Goal: Transaction & Acquisition: Subscribe to service/newsletter

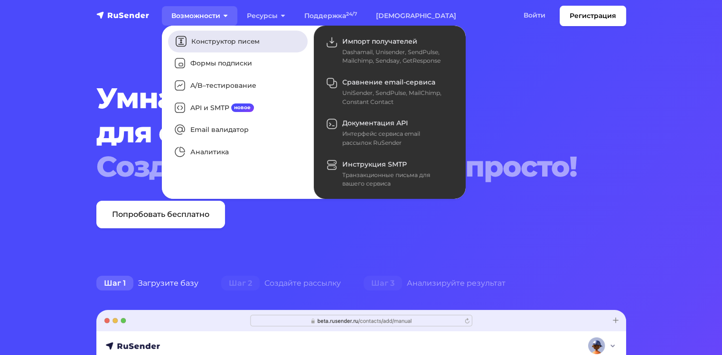
click at [246, 41] on link "Конструктор писем" at bounding box center [238, 41] width 140 height 22
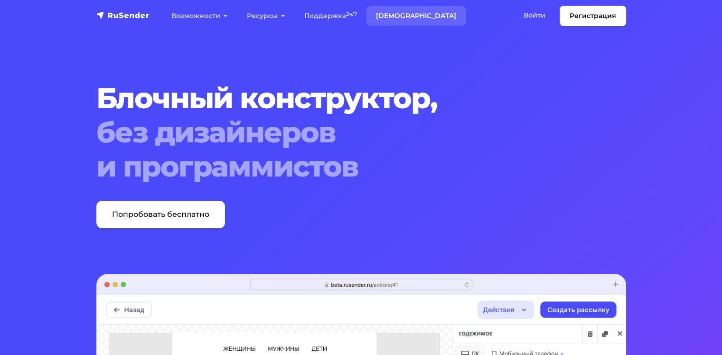
click at [391, 17] on link "[DEMOGRAPHIC_DATA]" at bounding box center [415, 15] width 99 height 19
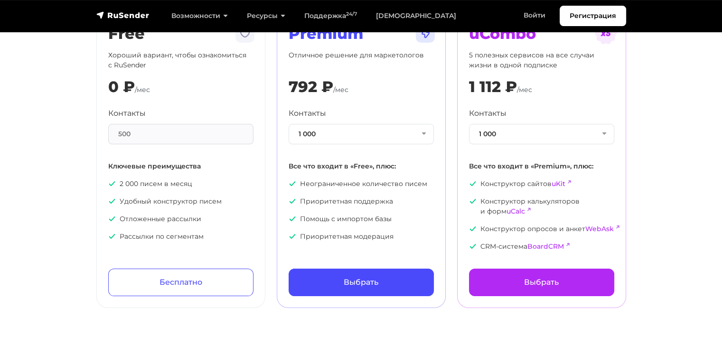
scroll to position [47, 0]
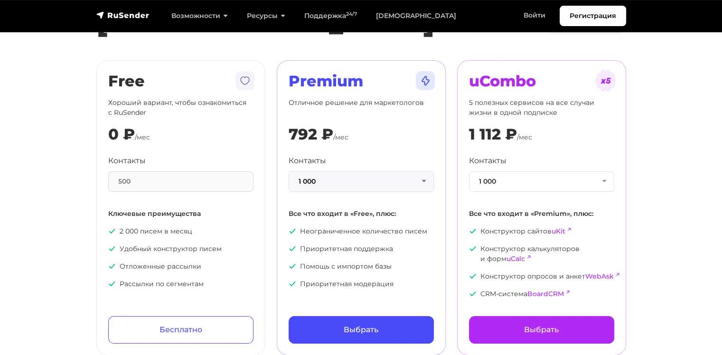
click at [369, 180] on button "1 000" at bounding box center [360, 181] width 145 height 20
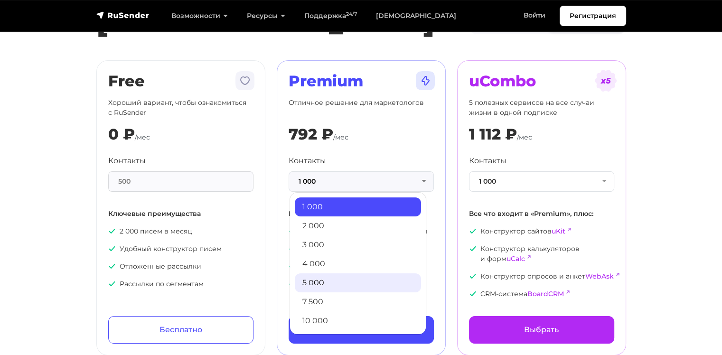
click at [330, 283] on link "5 000" at bounding box center [358, 282] width 126 height 19
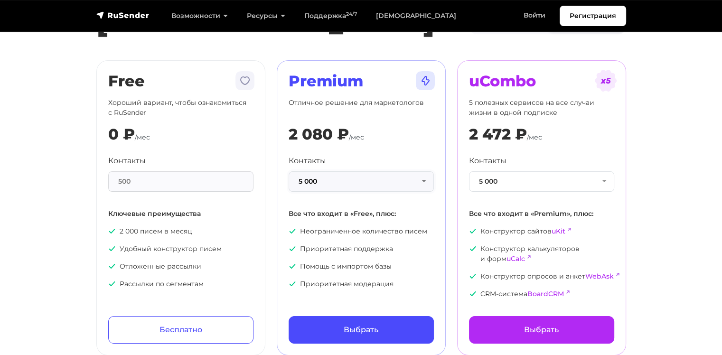
click at [366, 180] on button "5 000" at bounding box center [360, 181] width 145 height 20
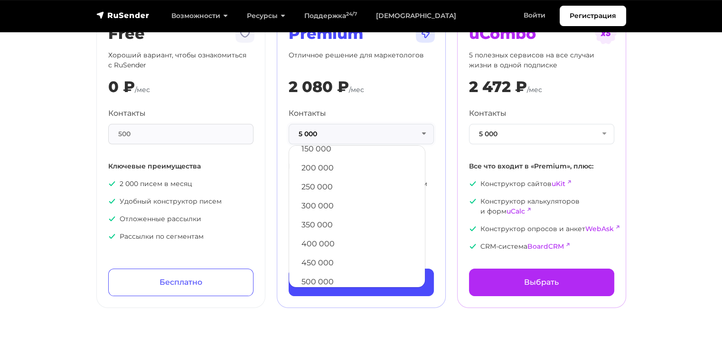
scroll to position [513, 0]
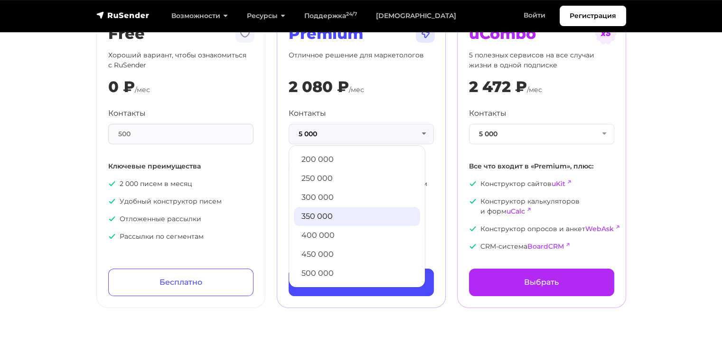
click at [359, 207] on link "350 000" at bounding box center [357, 216] width 126 height 19
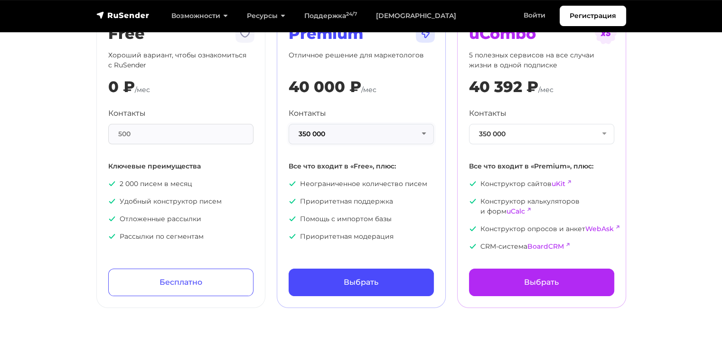
click at [367, 136] on button "350 000" at bounding box center [360, 134] width 145 height 20
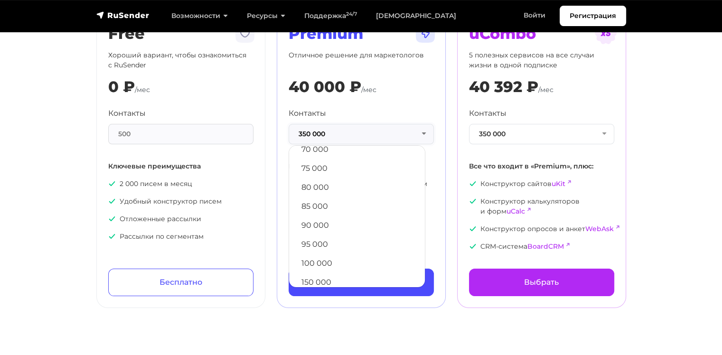
scroll to position [371, 0]
click at [343, 186] on link "80 000" at bounding box center [357, 187] width 126 height 19
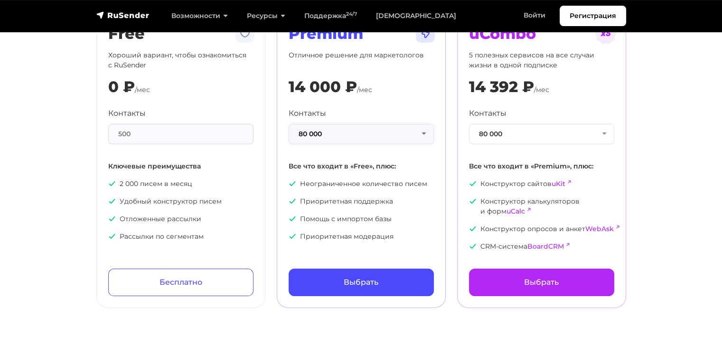
click at [358, 135] on button "80 000" at bounding box center [360, 134] width 145 height 20
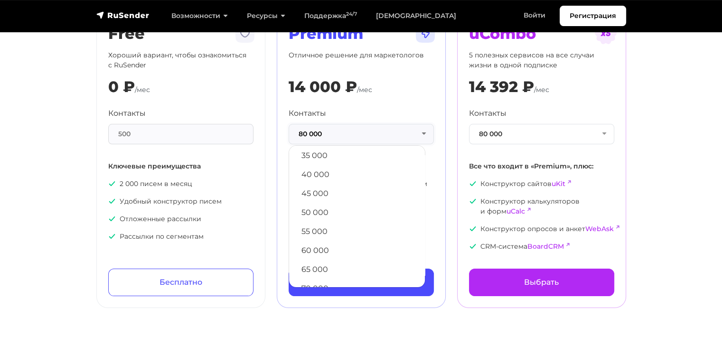
scroll to position [228, 0]
click at [340, 192] on link "45 000" at bounding box center [357, 197] width 126 height 19
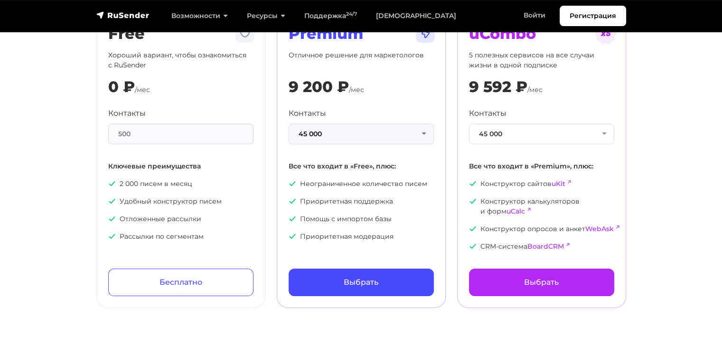
click at [366, 134] on button "45 000" at bounding box center [360, 134] width 145 height 20
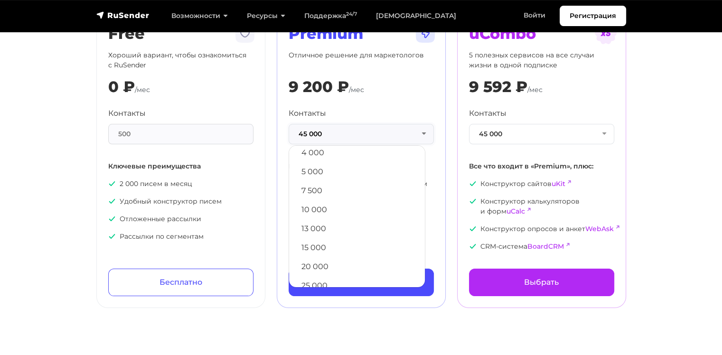
scroll to position [38, 0]
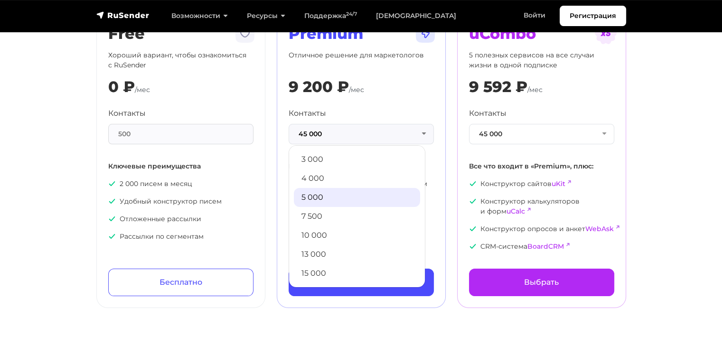
click at [340, 188] on link "5 000" at bounding box center [357, 197] width 126 height 19
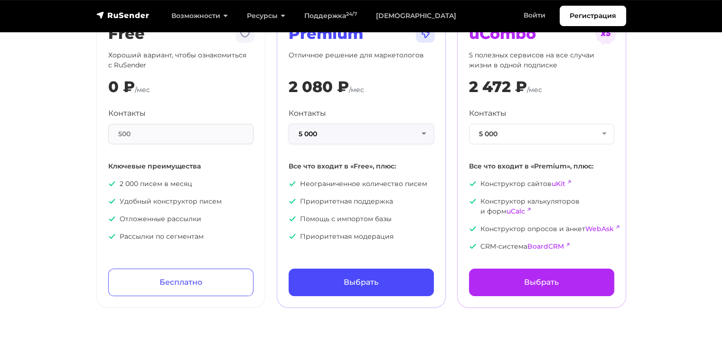
click at [364, 140] on button "5 000" at bounding box center [360, 134] width 145 height 20
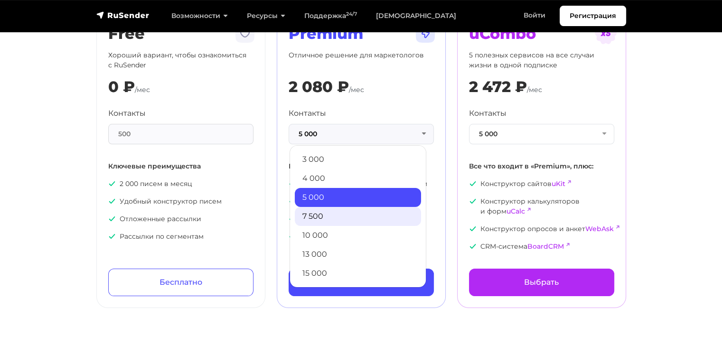
click at [334, 213] on link "7 500" at bounding box center [358, 216] width 126 height 19
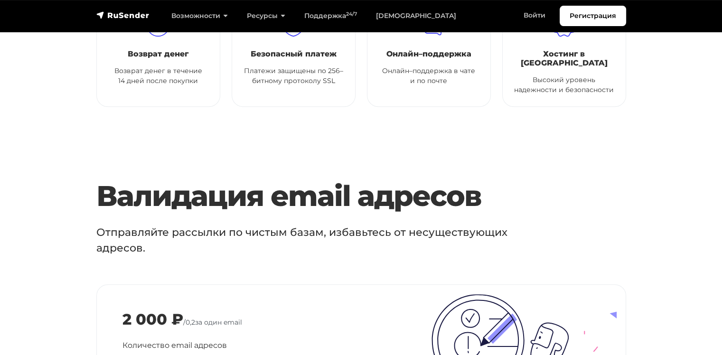
scroll to position [854, 0]
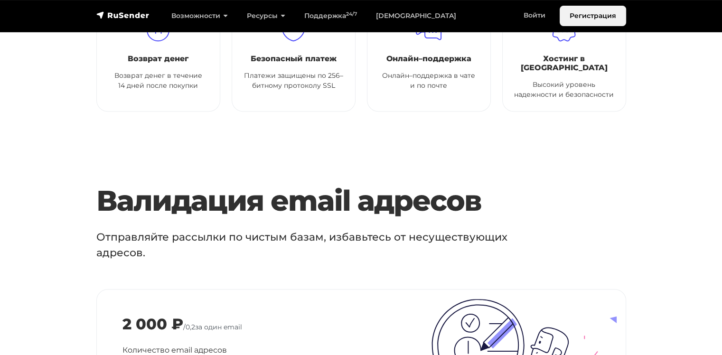
click at [607, 23] on link "Регистрация" at bounding box center [592, 16] width 66 height 20
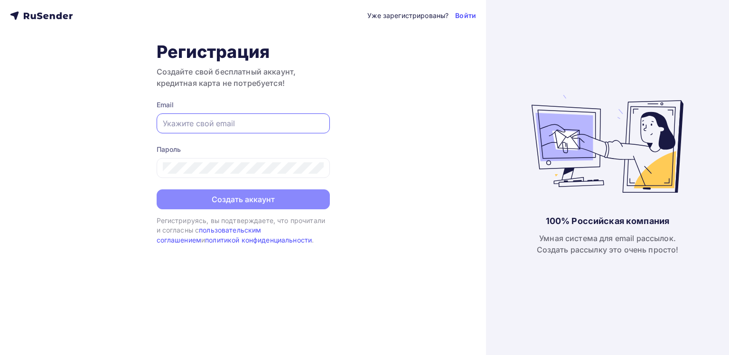
click at [253, 119] on input "text" at bounding box center [243, 123] width 161 height 11
type input "sandrasnab@yandex.ru"
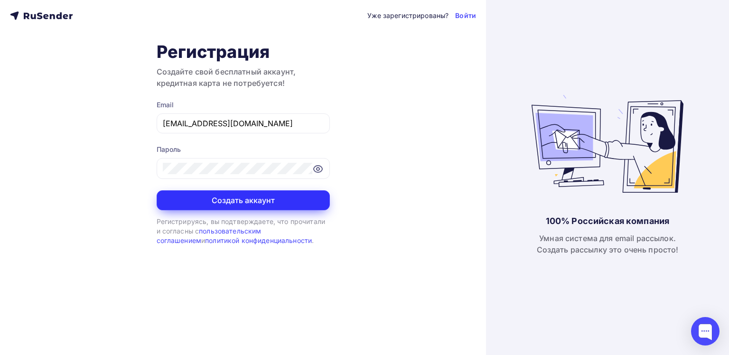
click at [247, 195] on button "Создать аккаунт" at bounding box center [243, 200] width 173 height 20
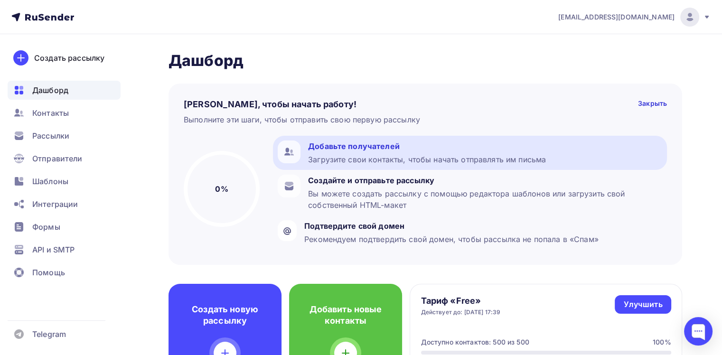
click at [386, 150] on div "Добавьте получателей" at bounding box center [427, 145] width 238 height 11
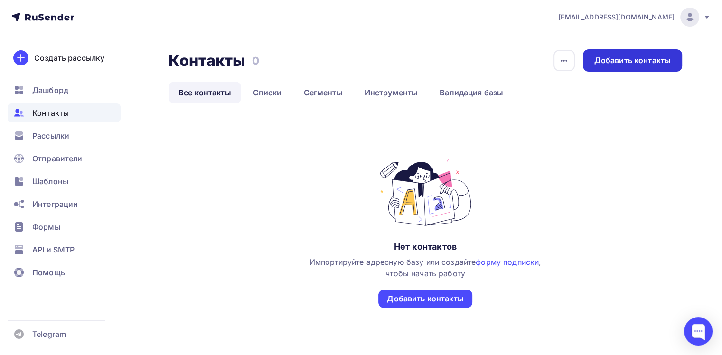
click at [607, 63] on div "Добавить контакты" at bounding box center [632, 60] width 76 height 11
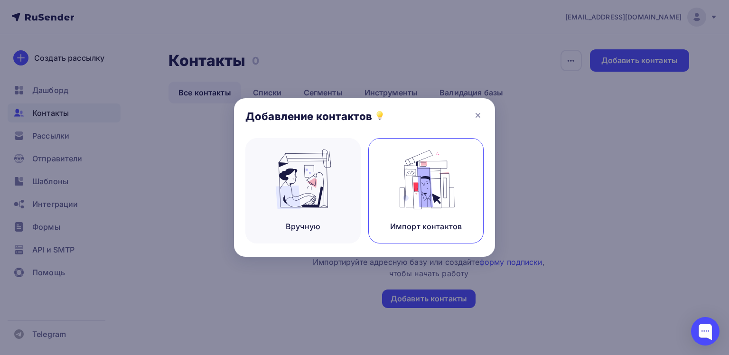
click at [421, 190] on img at bounding box center [426, 179] width 64 height 60
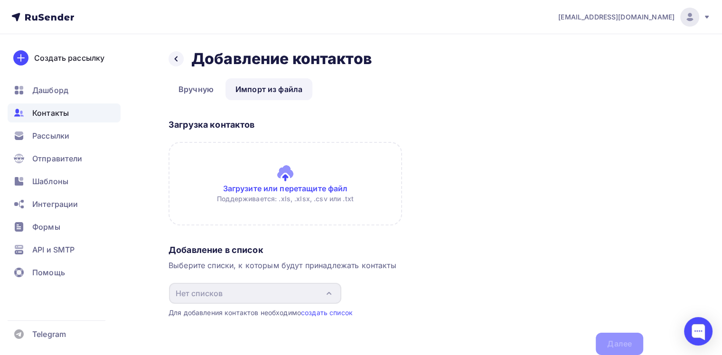
click at [314, 171] on input "file" at bounding box center [284, 184] width 233 height 84
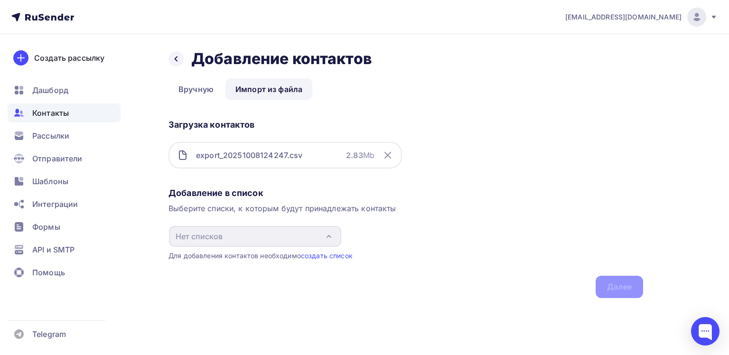
click at [336, 259] on div "Для добавления контактов необходимо создать список" at bounding box center [405, 255] width 474 height 9
click at [339, 256] on link "создать список" at bounding box center [327, 255] width 52 height 8
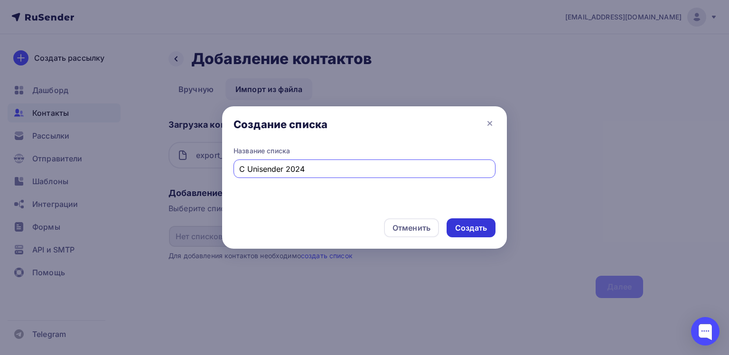
type input "C Unisender 2024"
click at [479, 233] on div "Создать" at bounding box center [471, 228] width 32 height 11
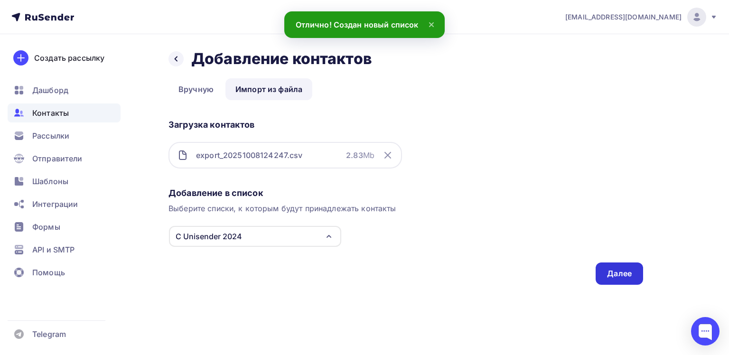
click at [611, 269] on div "Далее" at bounding box center [619, 273] width 25 height 11
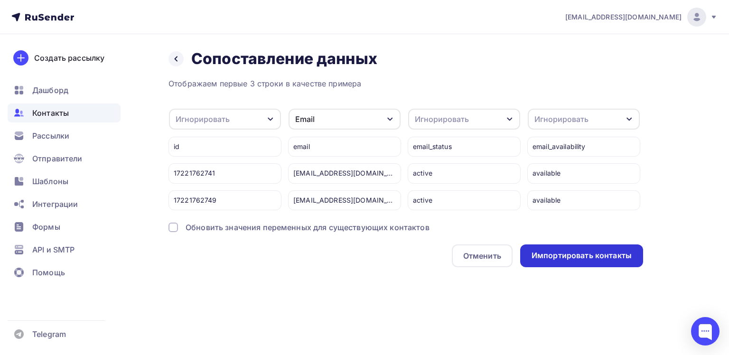
click at [569, 261] on div "Импортировать контакты" at bounding box center [581, 255] width 100 height 11
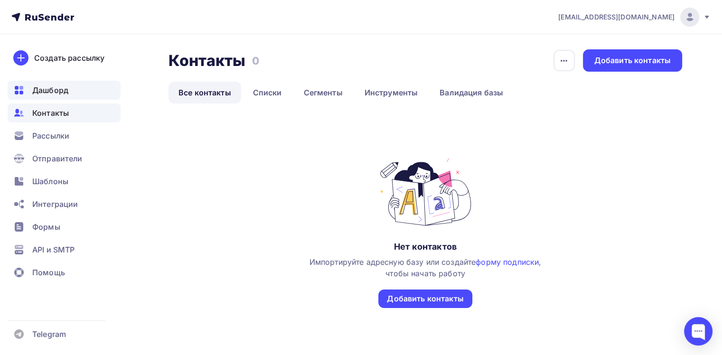
click at [52, 92] on span "Дашборд" at bounding box center [50, 89] width 36 height 11
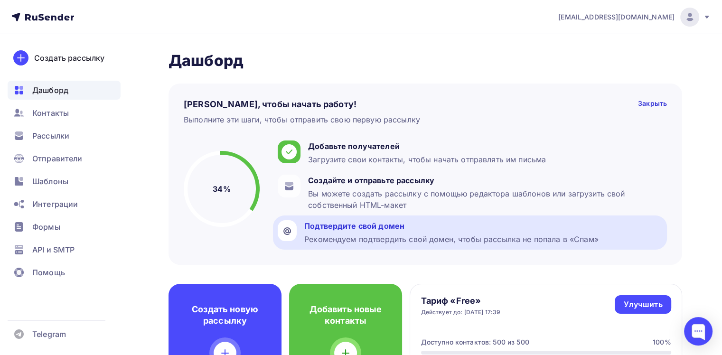
click at [398, 225] on div "Подтвердите свой домен" at bounding box center [451, 225] width 294 height 11
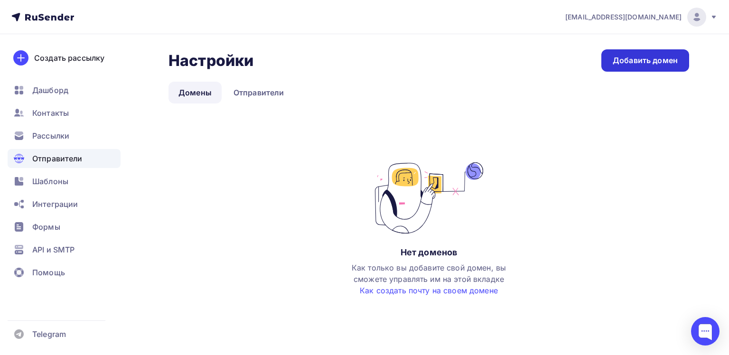
click at [655, 63] on div "Добавить домен" at bounding box center [645, 60] width 65 height 11
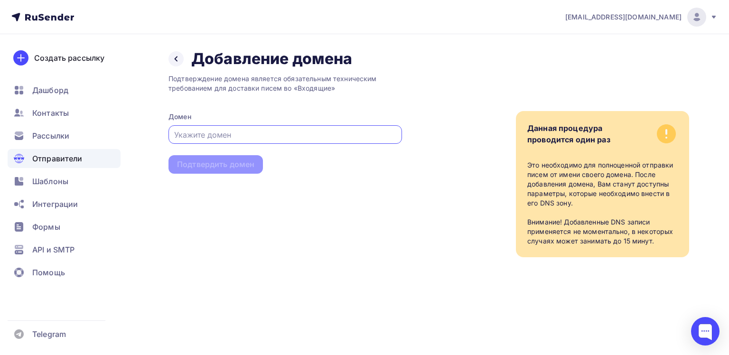
click at [350, 141] on div at bounding box center [284, 134] width 233 height 19
click at [326, 138] on input "text" at bounding box center [285, 134] width 223 height 11
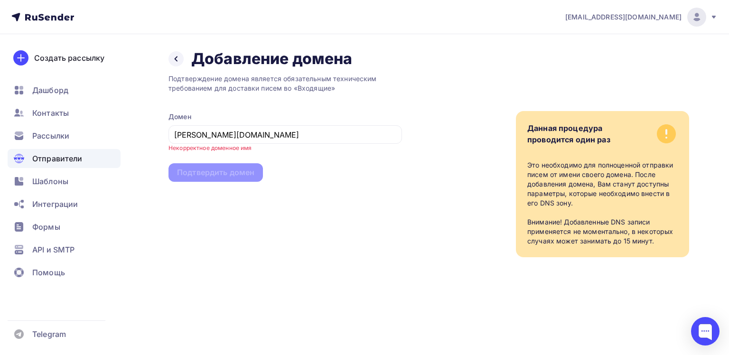
click at [364, 220] on div "Подтверждение домена является обязательным техническим требованием для доставки…" at bounding box center [284, 162] width 233 height 189
drag, startPoint x: 303, startPoint y: 139, endPoint x: 112, endPoint y: 135, distance: 190.8
click at [112, 135] on div "sandrasnab@yandex.ru Аккаунт Тарифы Выйти Создать рассылку Дашборд Контакты Рас…" at bounding box center [364, 147] width 729 height 295
paste input "https://сандра-давлеканово.рф/"
click at [307, 162] on div "Подтверждение домена является обязательным техническим требованием для доставки…" at bounding box center [284, 162] width 233 height 189
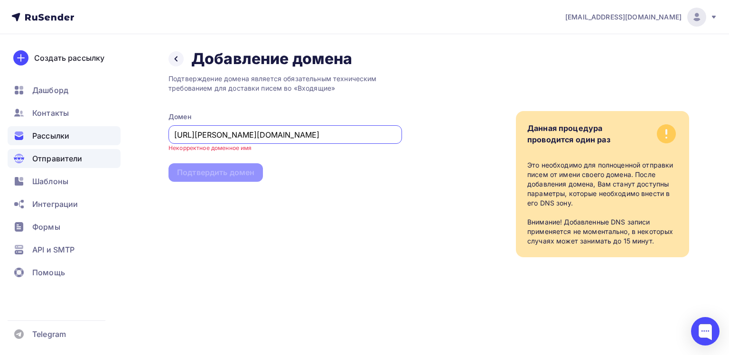
drag, startPoint x: 270, startPoint y: 135, endPoint x: 76, endPoint y: 135, distance: 193.6
click at [76, 135] on div "sandrasnab@yandex.ru Аккаунт Тарифы Выйти Создать рассылку Дашборд Контакты Рас…" at bounding box center [364, 147] width 729 height 295
paste input "xn--https://--7yhaba1ab0acu9gsa9akxb1bw.xn--/-4tbm"
type input "xn--https://--7yhaba1ab0acu9gsa9akxb1bw.xn--/-4tbm"
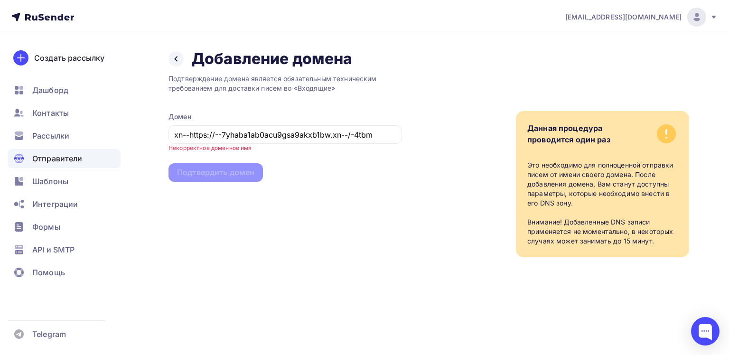
click at [349, 172] on div "Подтверждение домена является обязательным техническим требованием для доставки…" at bounding box center [284, 162] width 233 height 189
click at [249, 177] on div "Подтверждение домена является обязательным техническим требованием для доставки…" at bounding box center [284, 162] width 233 height 189
drag, startPoint x: 389, startPoint y: 137, endPoint x: 91, endPoint y: 154, distance: 298.9
click at [91, 154] on div "sandrasnab@yandex.ru Аккаунт Тарифы Выйти Создать рассылку Дашборд Контакты Рас…" at bounding box center [364, 147] width 729 height 295
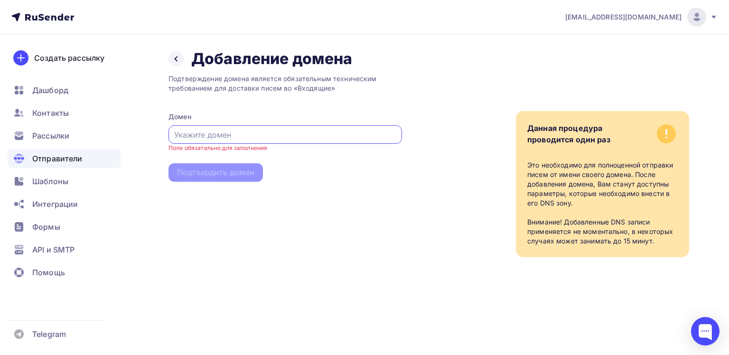
click at [258, 131] on input "text" at bounding box center [285, 134] width 223 height 11
paste input "xn--https://--7yhaba1ab0acu9gsa9akxb1bw.xn--/-4tbm"
type input "xn--https://--7yhaba1ab0acu9gsa9akxb1bw.xn--/-4tbm"
click at [308, 163] on div "Подтверждение домена является обязательным техническим требованием для доставки…" at bounding box center [284, 162] width 233 height 189
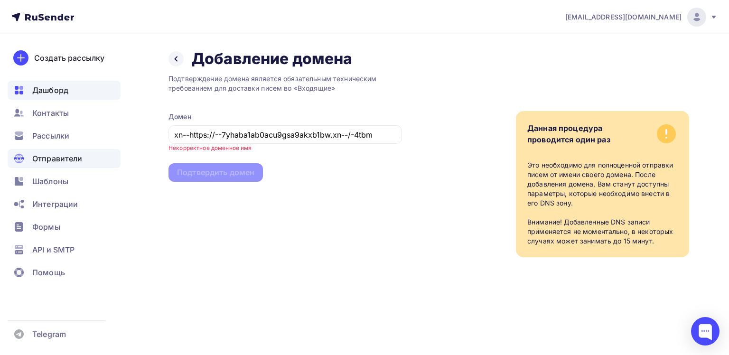
click at [68, 91] on div "Дашборд" at bounding box center [64, 90] width 113 height 19
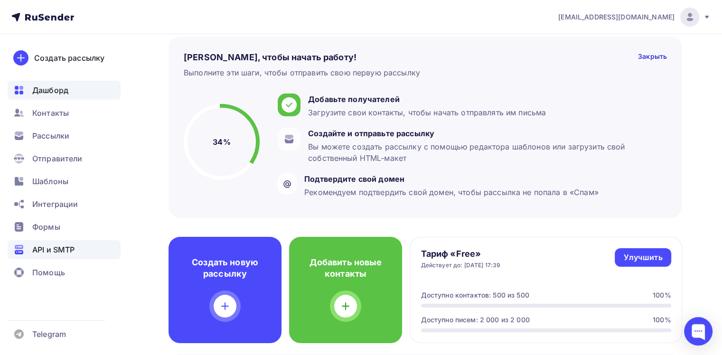
scroll to position [47, 0]
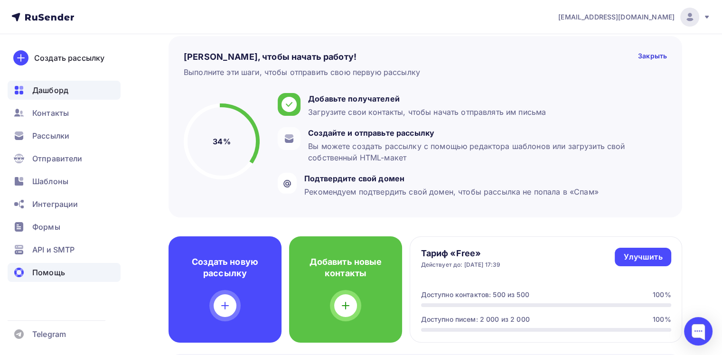
click at [63, 271] on span "Помощь" at bounding box center [48, 272] width 33 height 11
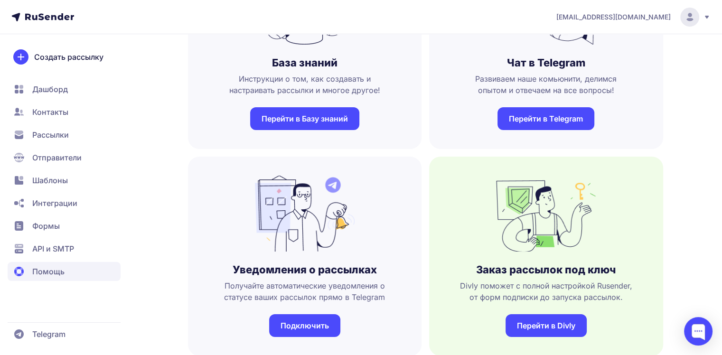
scroll to position [142, 0]
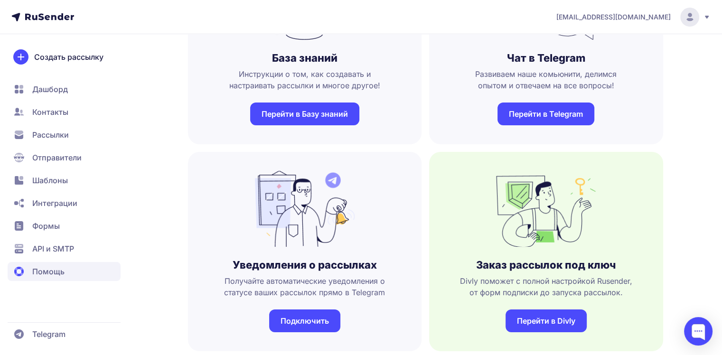
click at [317, 118] on link "Перейти в Базу знаний" at bounding box center [304, 113] width 109 height 23
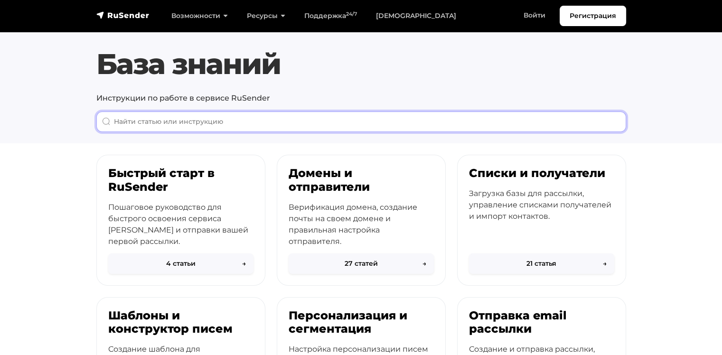
click at [279, 121] on input "When autocomplete results are available use up and down arrows to review and en…" at bounding box center [361, 122] width 530 height 20
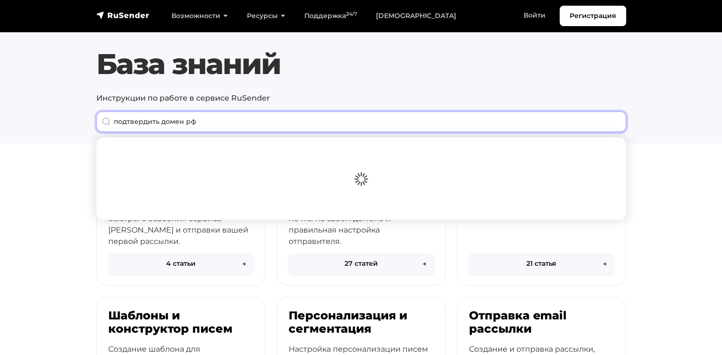
type input "подтвердить домен рф"
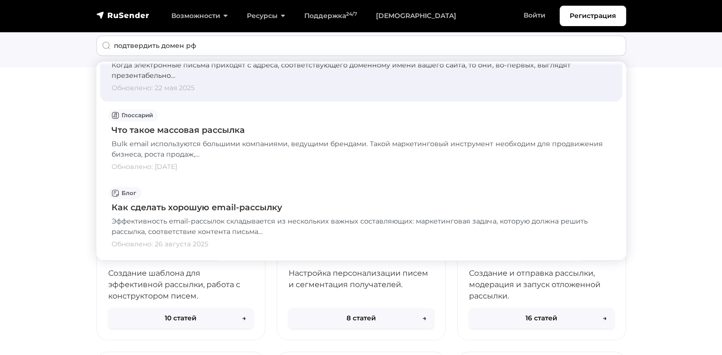
scroll to position [95, 0]
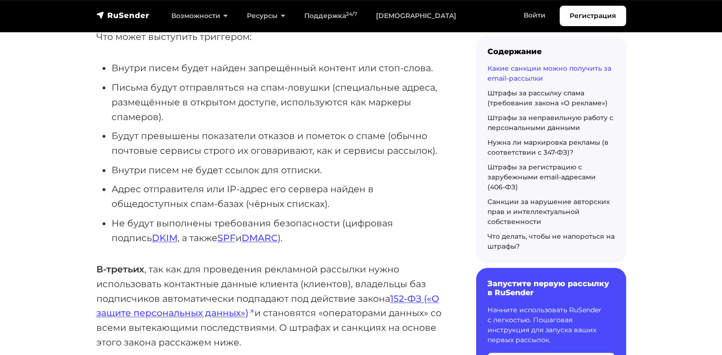
scroll to position [1234, 0]
